Goal: Information Seeking & Learning: Check status

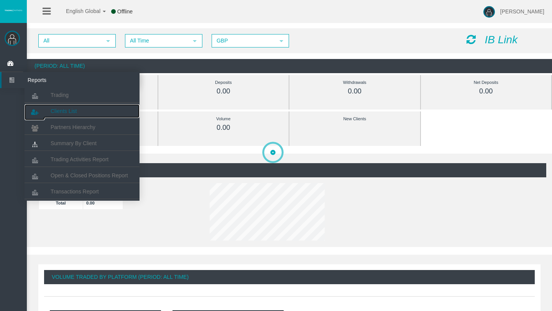
click at [49, 108] on link "Clients List" at bounding box center [82, 111] width 115 height 14
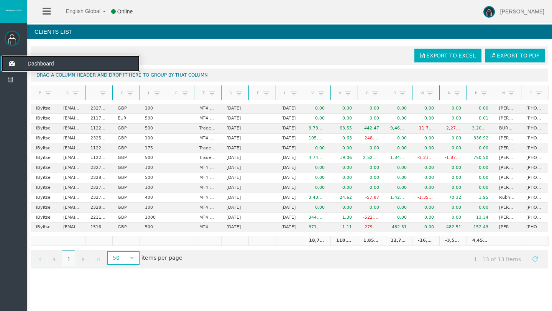
click at [14, 61] on icon at bounding box center [12, 64] width 20 height 16
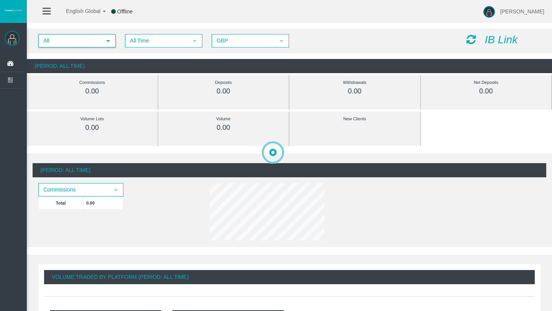
click at [94, 39] on span "All" at bounding box center [70, 41] width 62 height 12
click at [148, 46] on span "All Time" at bounding box center [157, 41] width 62 height 12
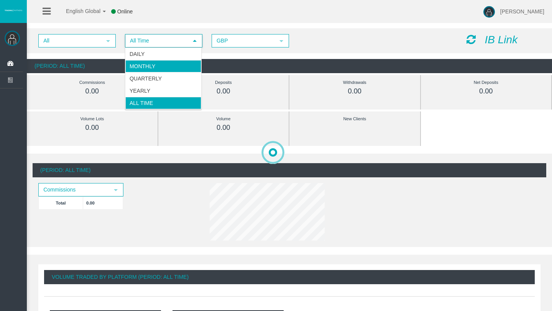
click at [150, 64] on li "Monthly" at bounding box center [163, 66] width 76 height 12
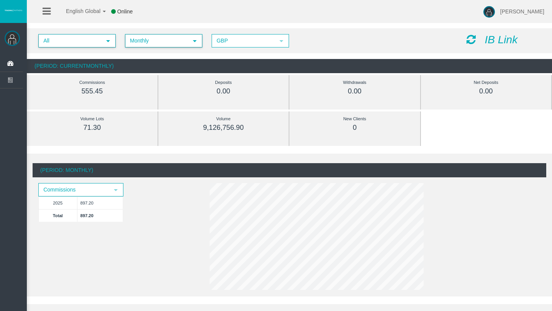
click at [97, 44] on span "All" at bounding box center [70, 41] width 62 height 12
click at [97, 40] on span "All" at bounding box center [70, 41] width 62 height 12
click at [103, 186] on span "Commissions" at bounding box center [74, 190] width 70 height 12
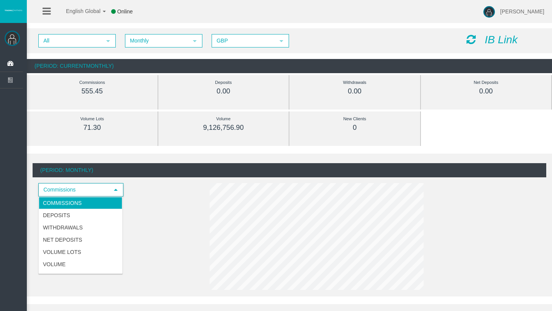
click at [103, 186] on span "Commissions" at bounding box center [74, 190] width 70 height 12
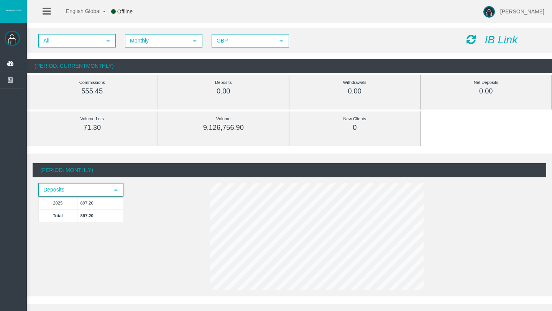
click at [126, 221] on div "Deposits select 2025 897.20 Total 897.20" at bounding box center [97, 206] width 128 height 46
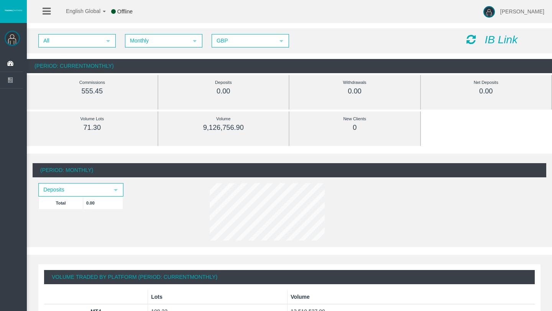
click at [126, 221] on div "(Period: Monthly) Deposits select Total 0.00" at bounding box center [290, 203] width 514 height 80
click at [113, 192] on span "select" at bounding box center [116, 190] width 6 height 6
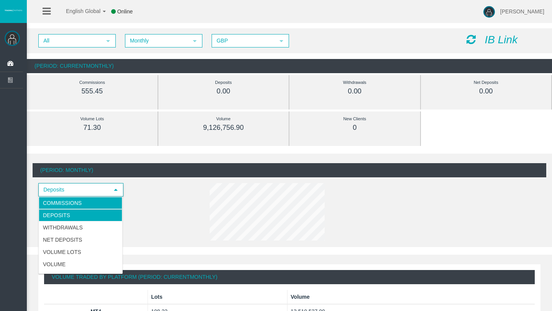
click at [91, 204] on li "Commissions" at bounding box center [81, 203] width 84 height 12
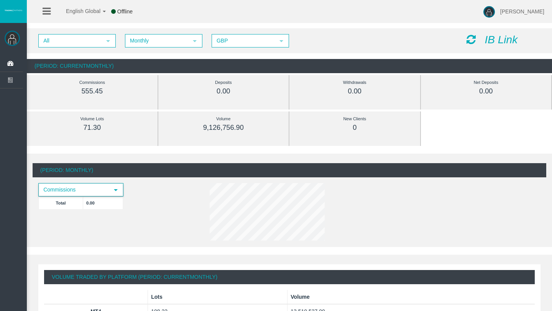
click at [155, 237] on div "(Period: Monthly) Commissions select Total 0.00" at bounding box center [290, 203] width 514 height 80
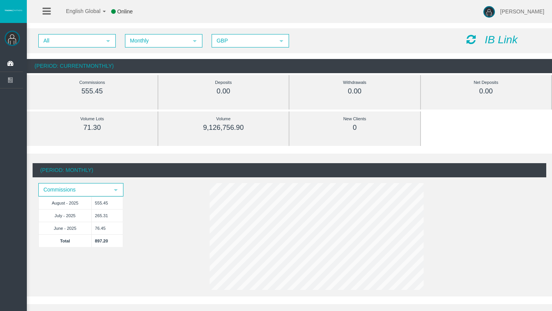
click at [148, 217] on div "Commissions select August - 2025 555.45 July - 2025 265.31 June - 2025 76.45 To…" at bounding box center [97, 219] width 128 height 72
